Goal: Transaction & Acquisition: Purchase product/service

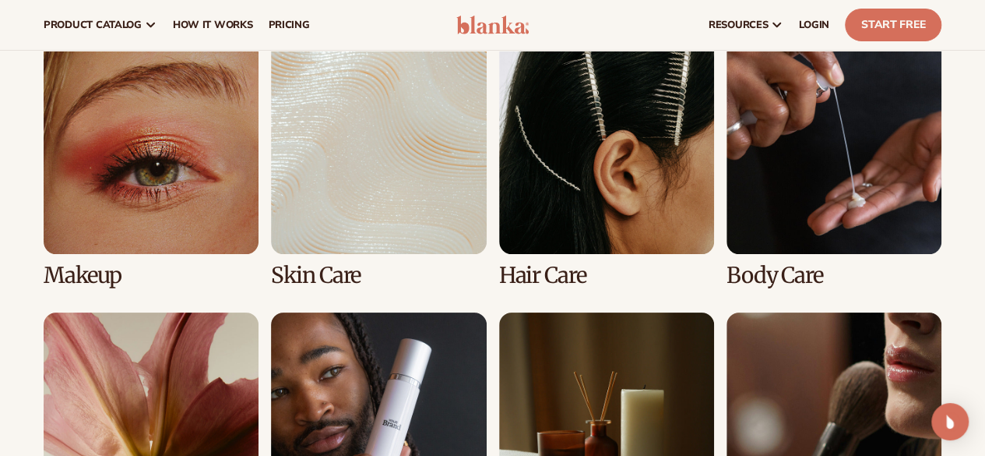
scroll to position [2875, 0]
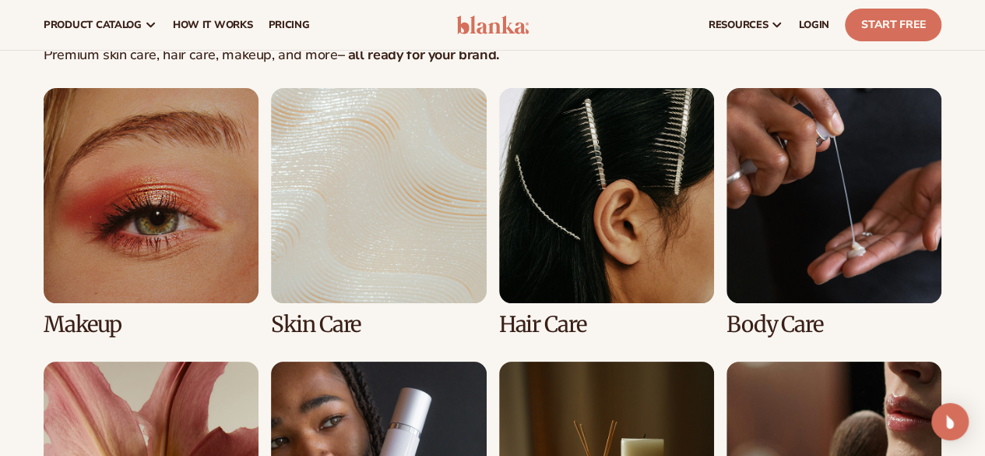
click at [393, 231] on link "2 / 8" at bounding box center [378, 212] width 215 height 248
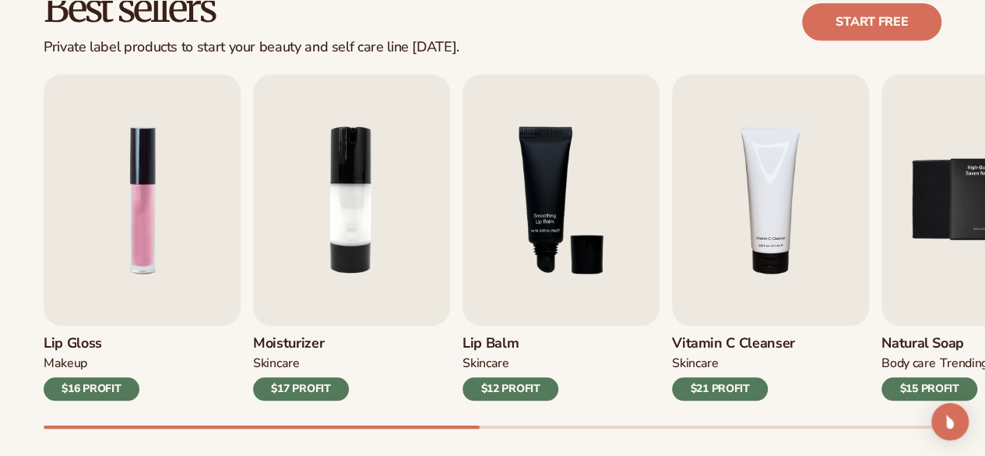
scroll to position [490, 0]
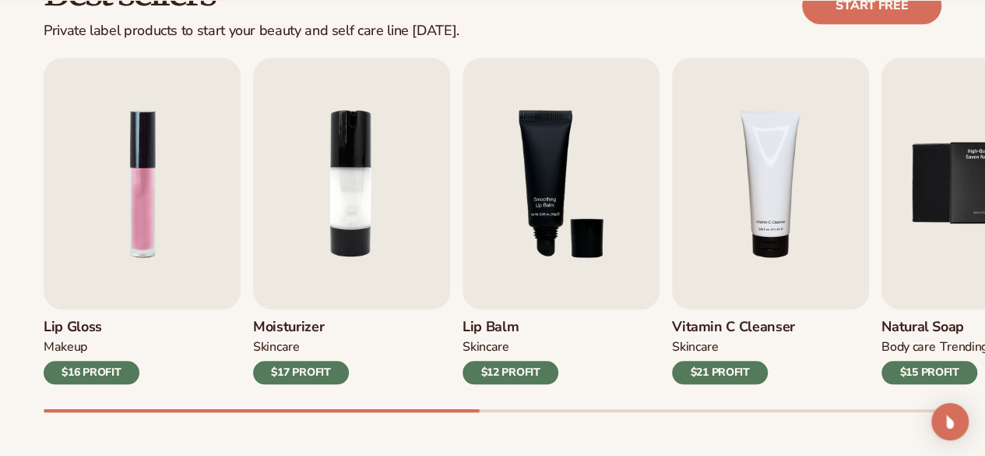
drag, startPoint x: 439, startPoint y: 407, endPoint x: 602, endPoint y: 439, distance: 165.7
click at [602, 439] on div "Best sellers Private label products to start your beauty and self care line tod…" at bounding box center [492, 207] width 985 height 558
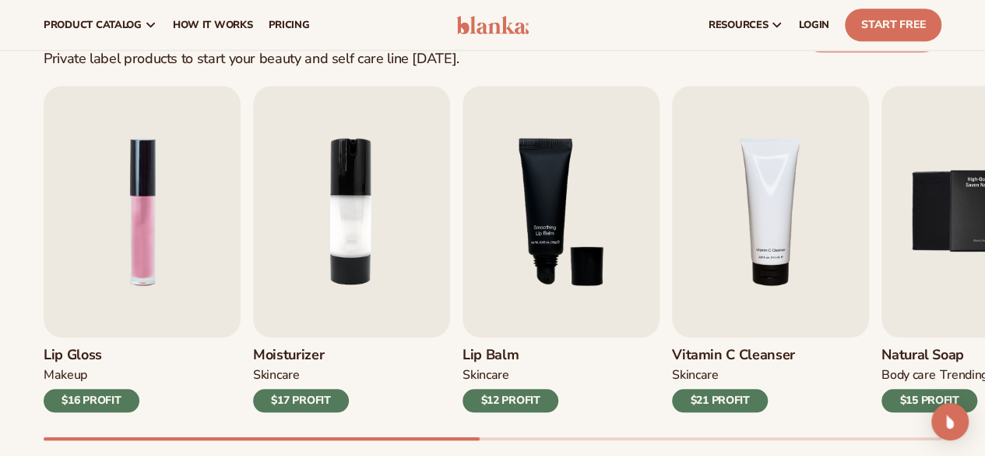
scroll to position [459, 0]
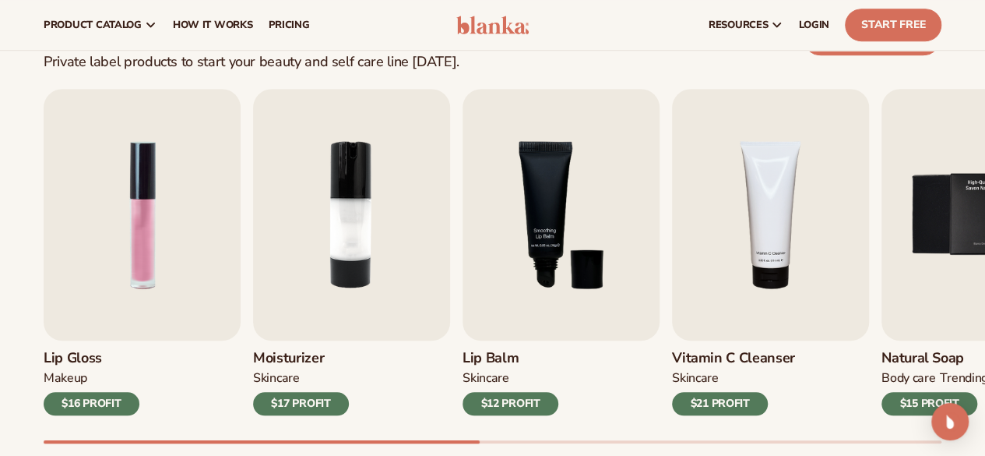
click at [936, 74] on div "Best sellers Private label products to start your beauty and self care line tod…" at bounding box center [492, 238] width 985 height 558
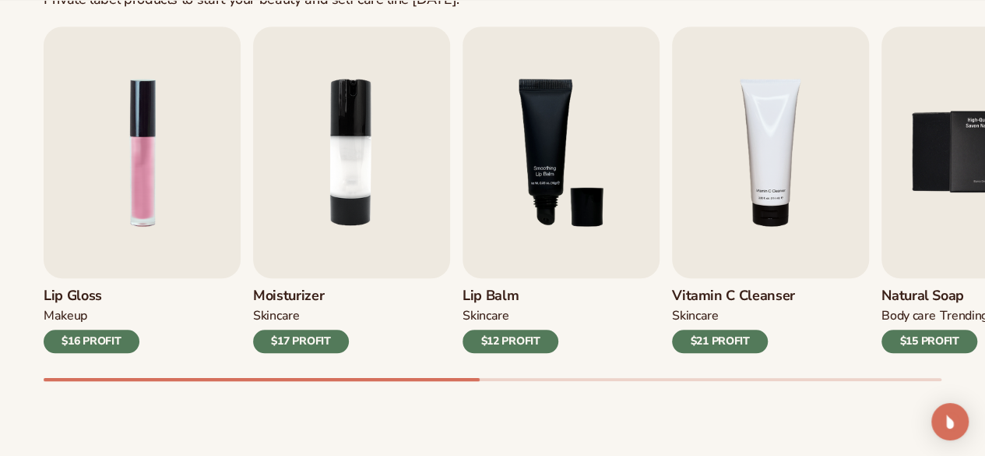
scroll to position [552, 0]
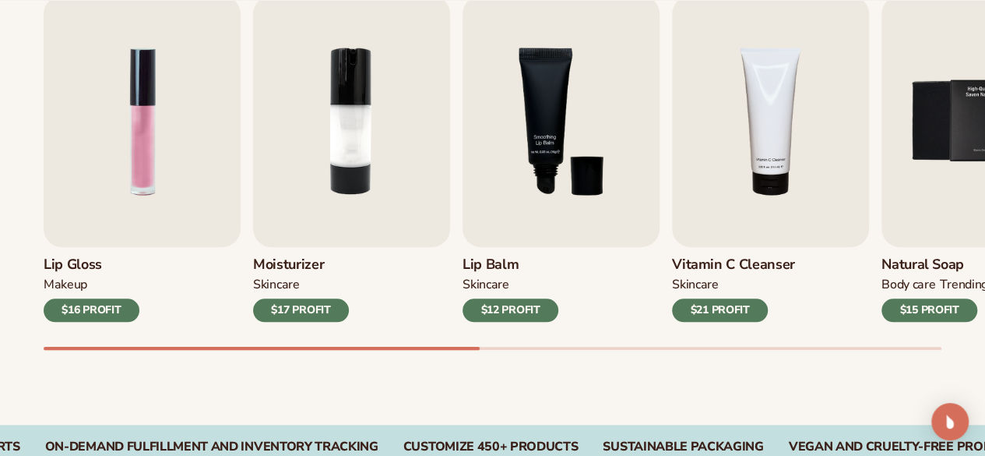
click at [889, 347] on div at bounding box center [493, 348] width 898 height 3
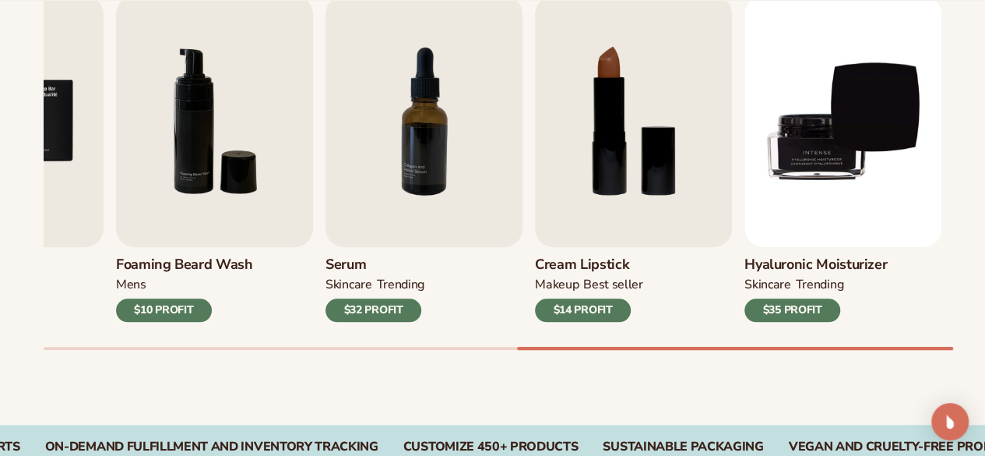
drag, startPoint x: 891, startPoint y: 345, endPoint x: 927, endPoint y: 356, distance: 37.5
click at [927, 356] on div "Best sellers Private label products to start your beauty and self care line tod…" at bounding box center [492, 145] width 985 height 558
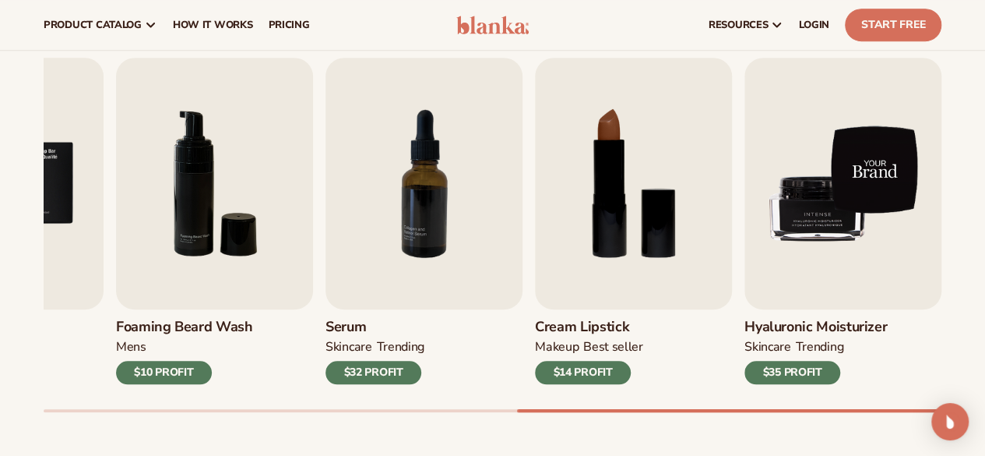
scroll to position [459, 0]
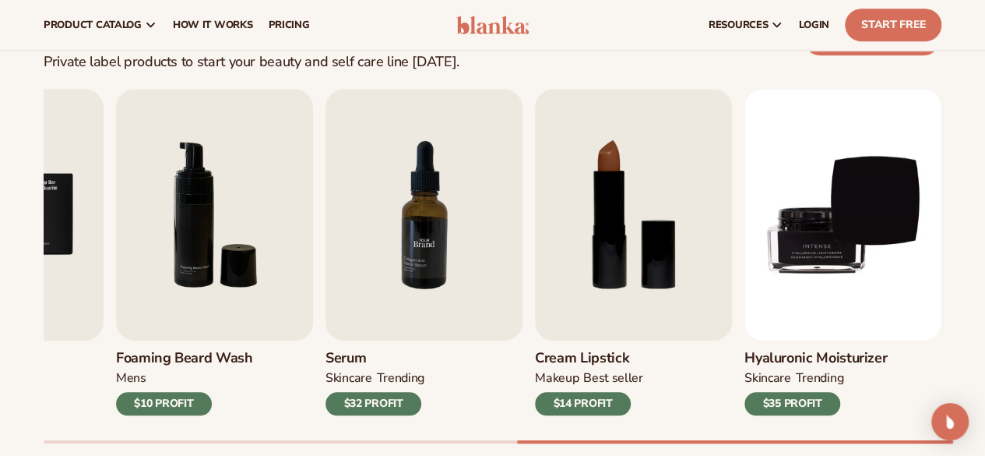
click at [408, 261] on img "7 / 9" at bounding box center [424, 215] width 197 height 252
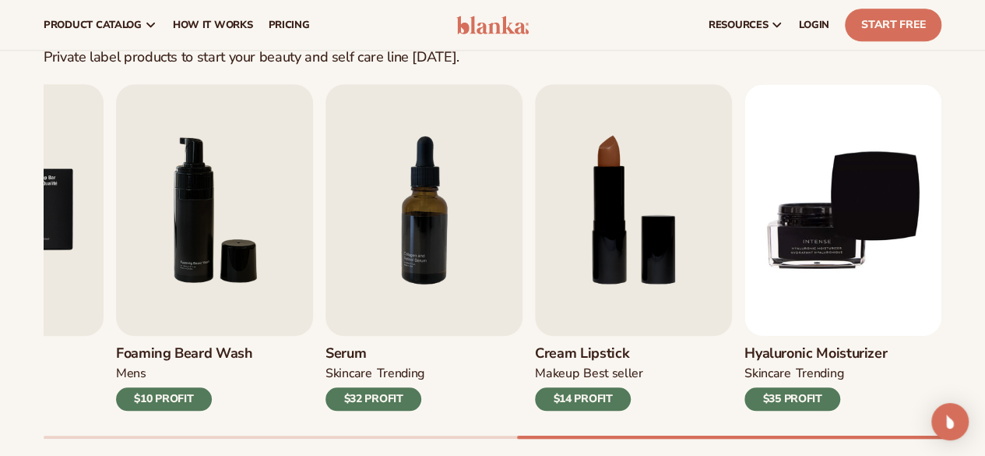
scroll to position [400, 0]
